Goal: Check status

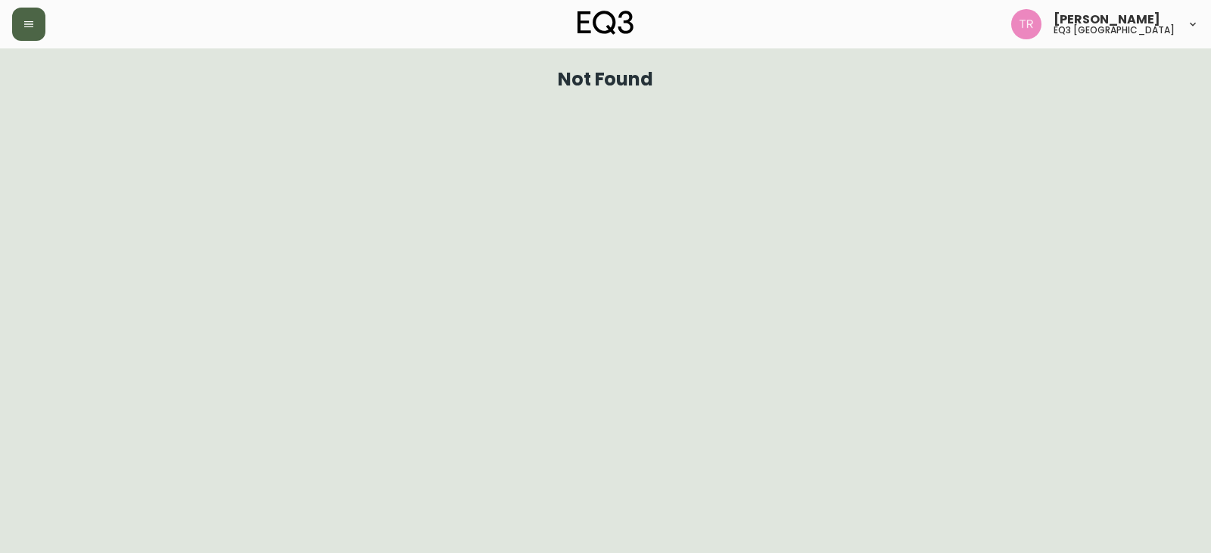
click at [23, 37] on button "button" at bounding box center [28, 24] width 33 height 33
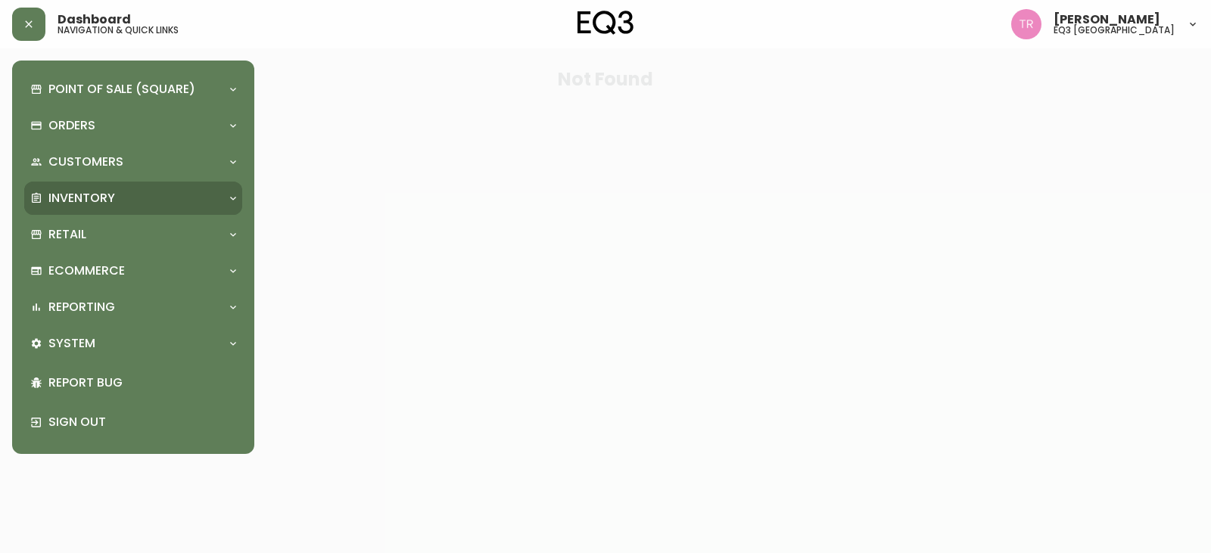
click at [89, 202] on p "Inventory" at bounding box center [81, 198] width 67 height 17
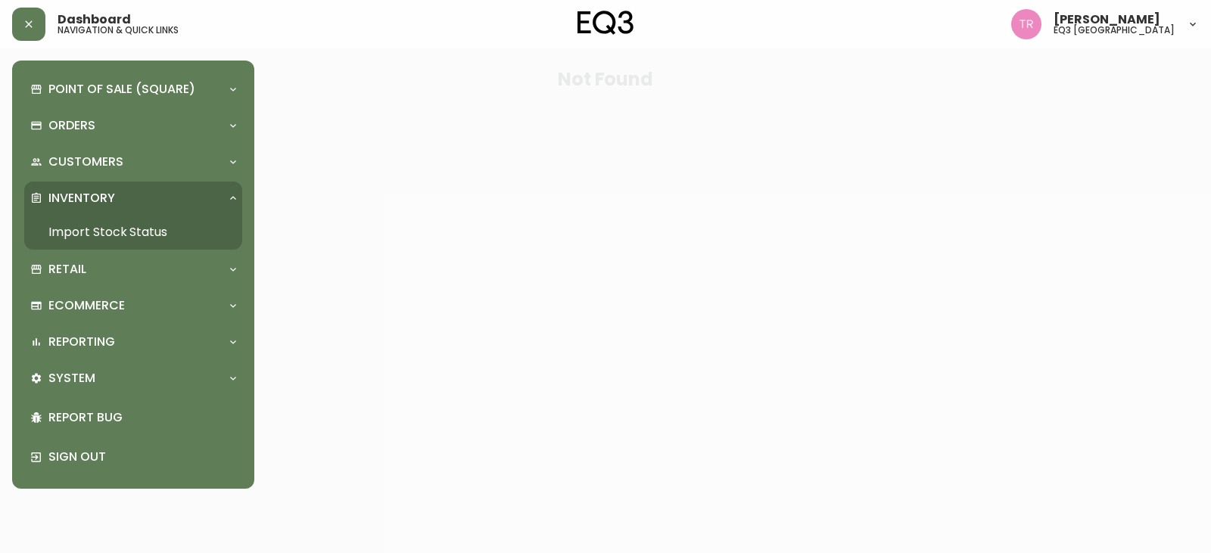
click at [120, 234] on link "Import Stock Status" at bounding box center [133, 232] width 218 height 35
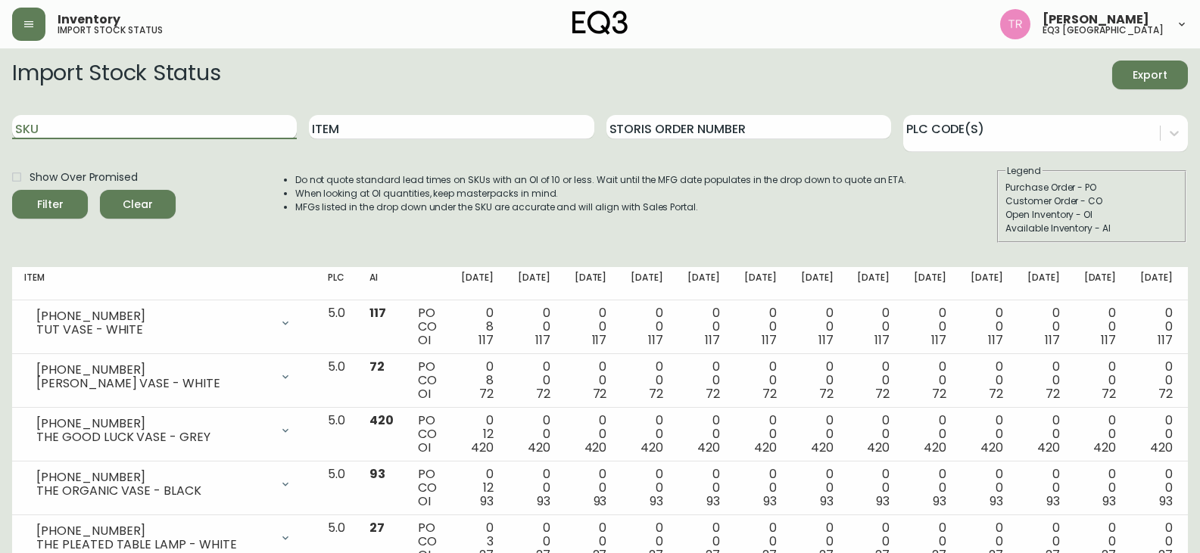
click at [114, 124] on input "SKU" at bounding box center [154, 127] width 285 height 24
type input "[PHONE_NUMBER]"
click at [12, 190] on button "Filter" at bounding box center [50, 204] width 76 height 29
